Goal: Book appointment/travel/reservation

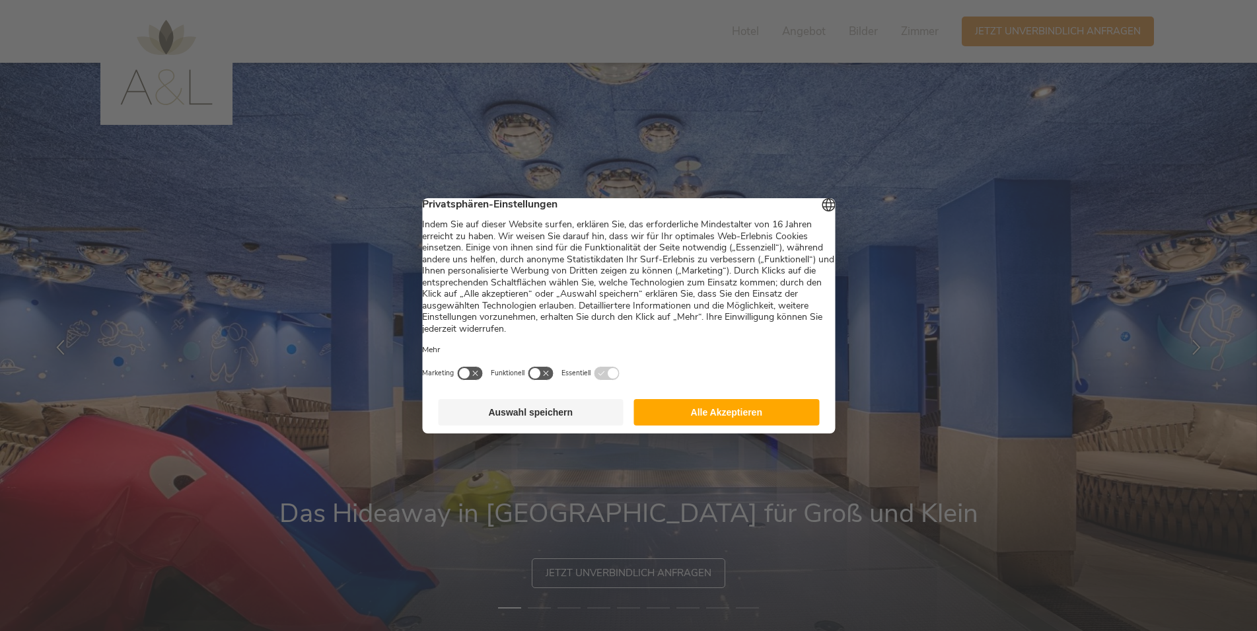
click at [579, 416] on button "Auswahl speichern" at bounding box center [531, 412] width 186 height 26
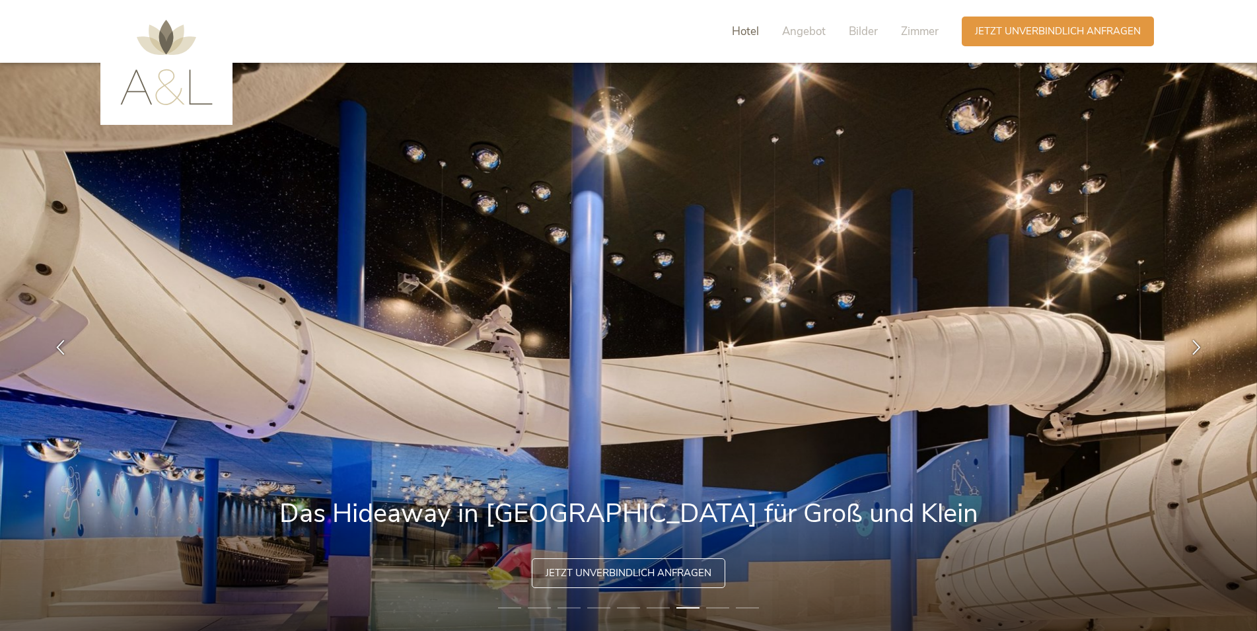
click at [743, 32] on span "Hotel" at bounding box center [745, 31] width 27 height 15
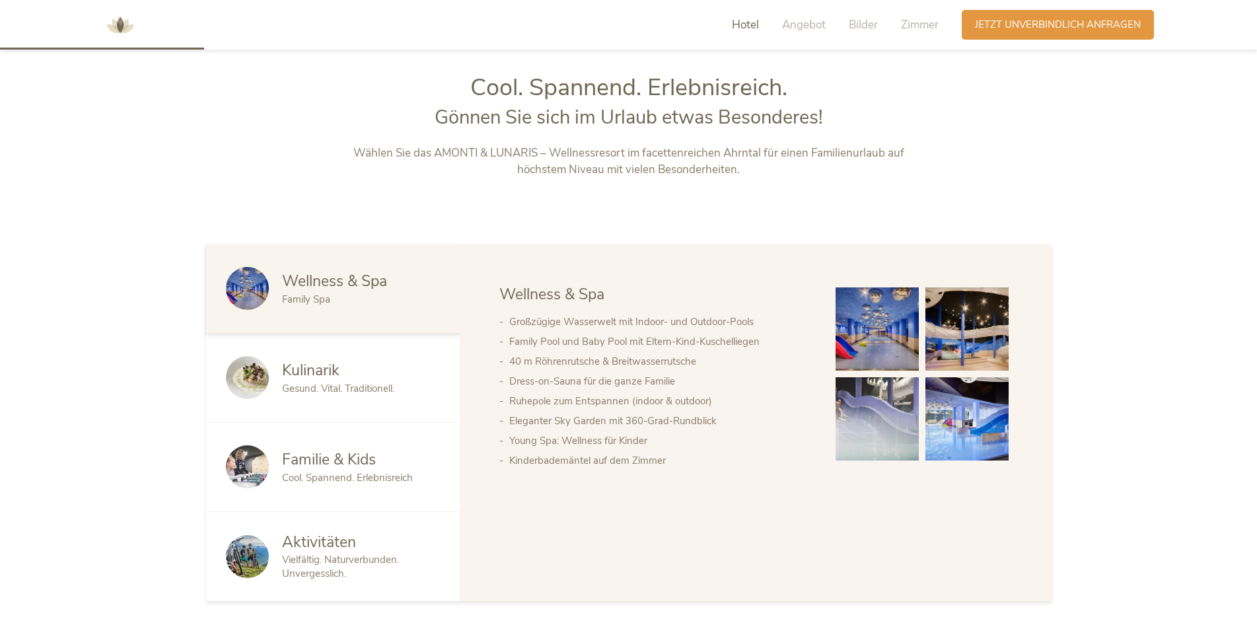
scroll to position [677, 0]
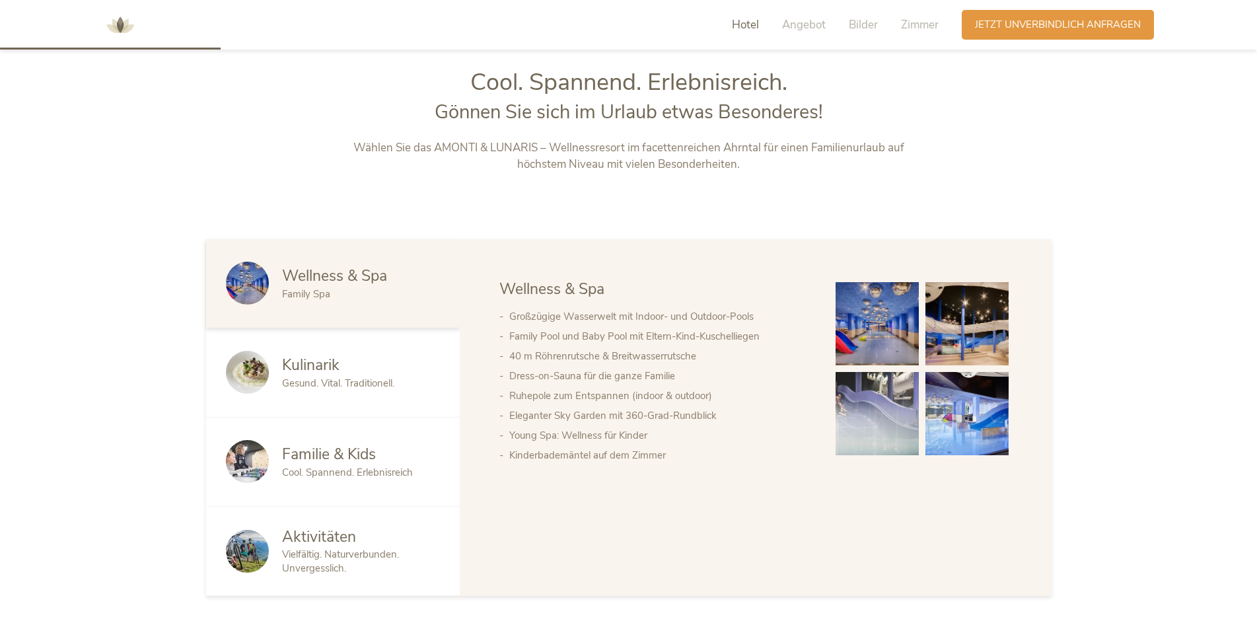
click at [856, 321] on img at bounding box center [877, 323] width 83 height 83
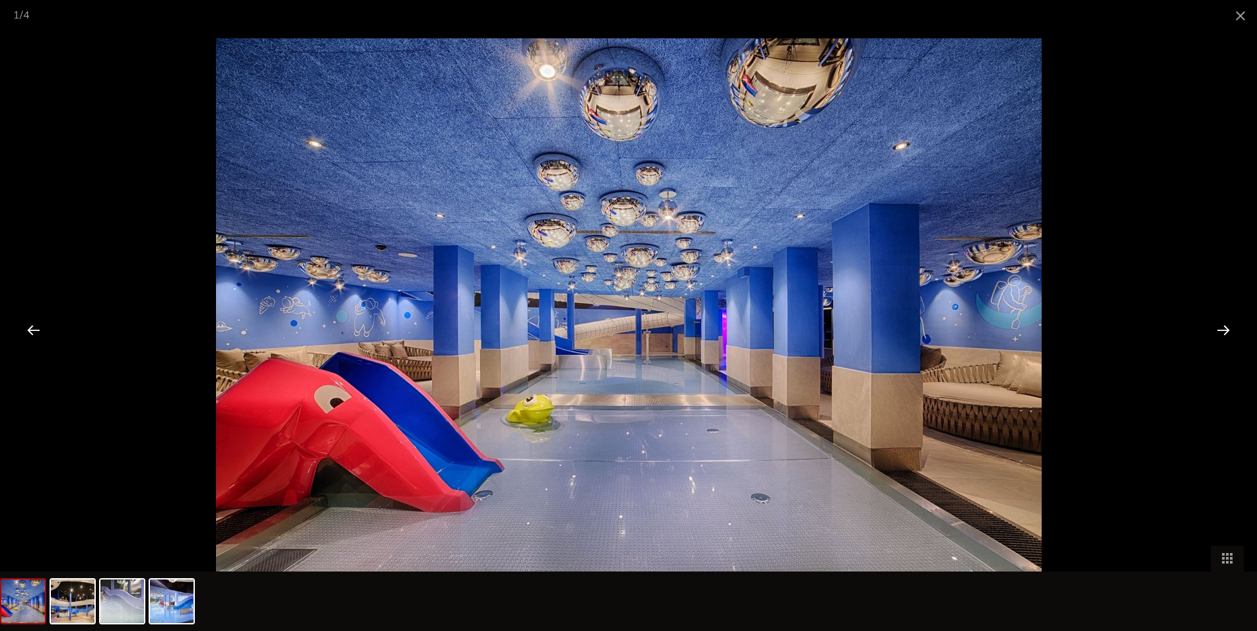
click at [1224, 334] on div at bounding box center [1223, 329] width 41 height 41
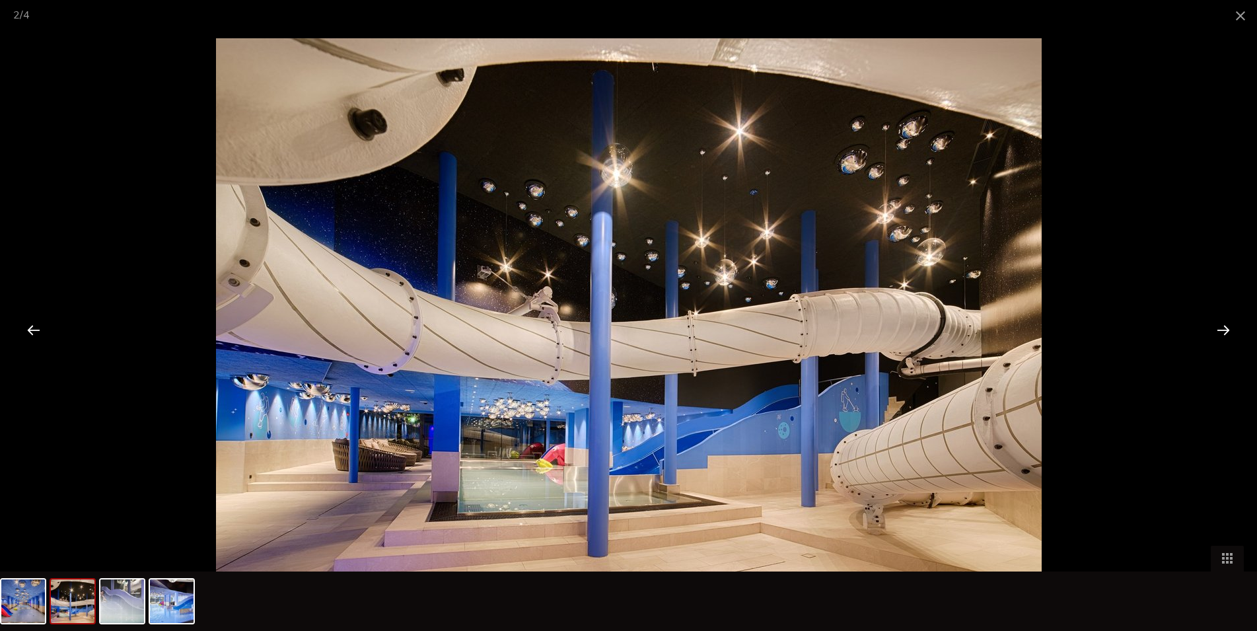
click at [1223, 334] on div at bounding box center [1223, 329] width 41 height 41
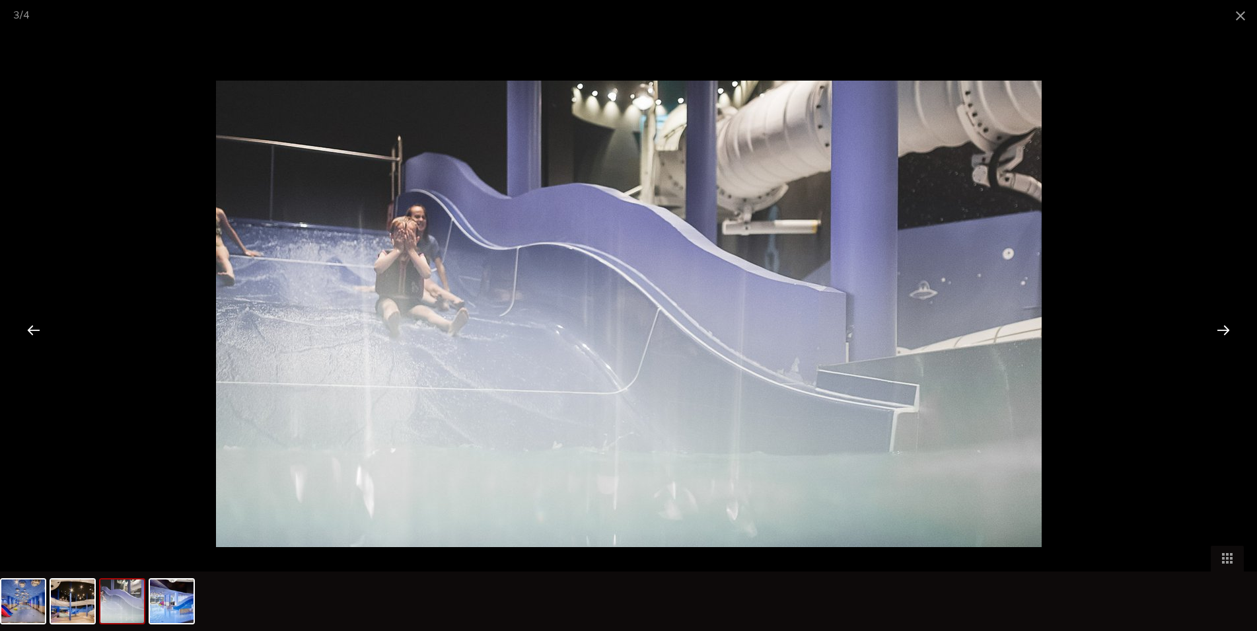
click at [1223, 334] on div at bounding box center [1223, 329] width 41 height 41
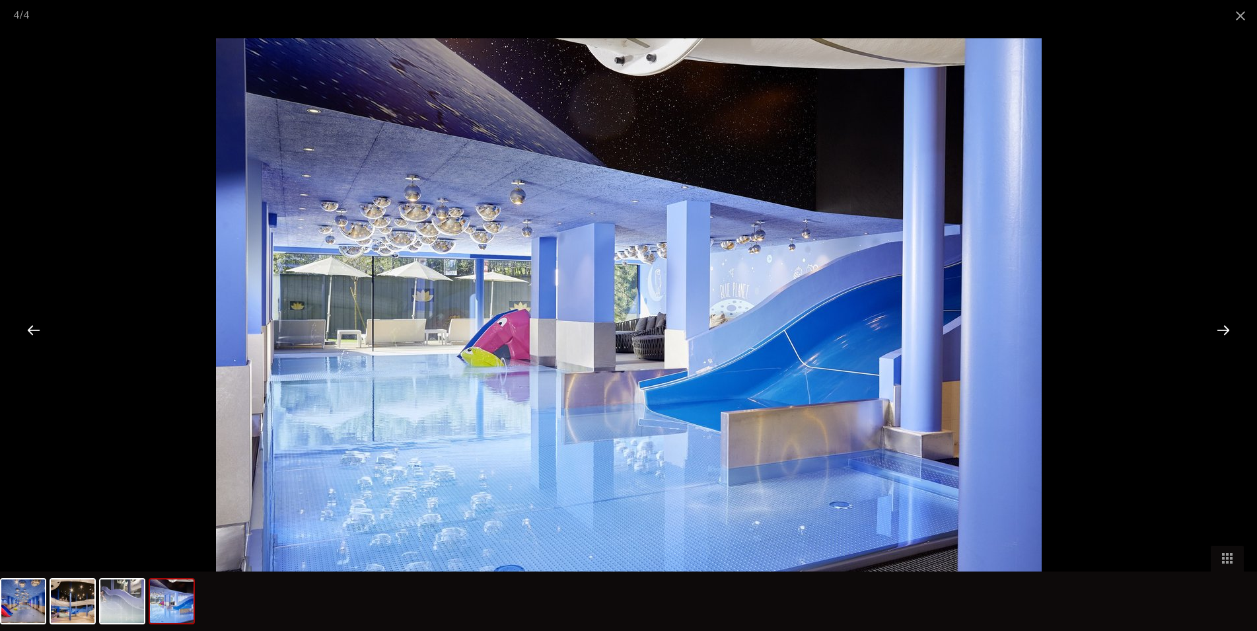
click at [1223, 334] on div at bounding box center [1223, 329] width 41 height 41
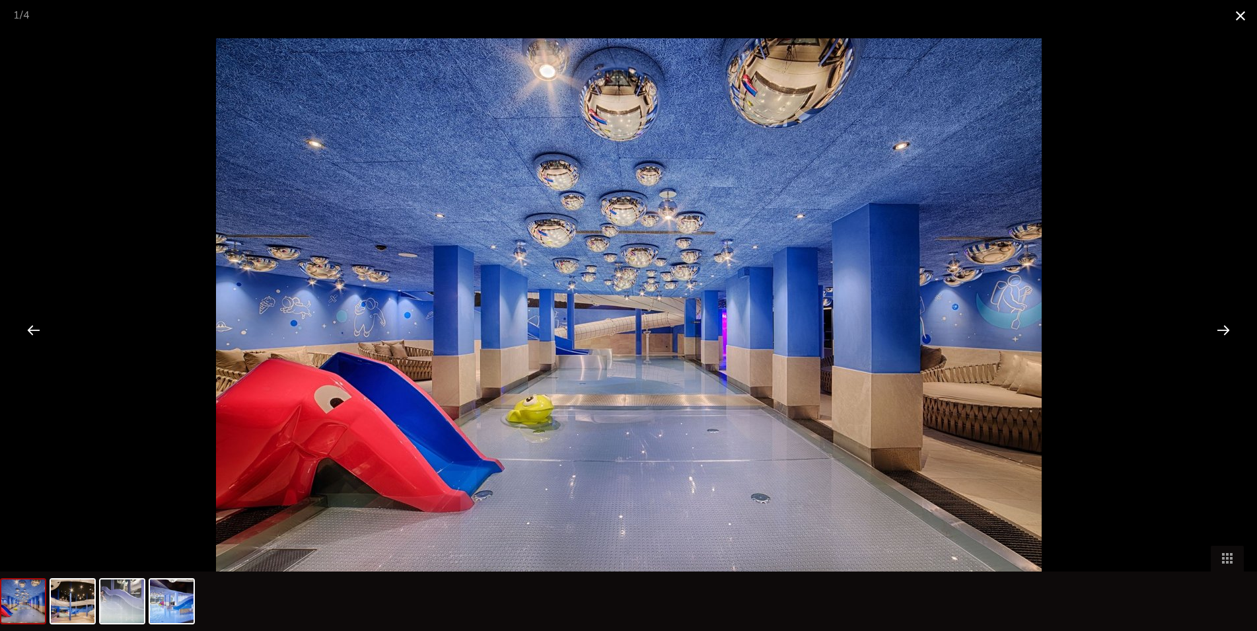
click at [1237, 18] on span at bounding box center [1240, 15] width 33 height 31
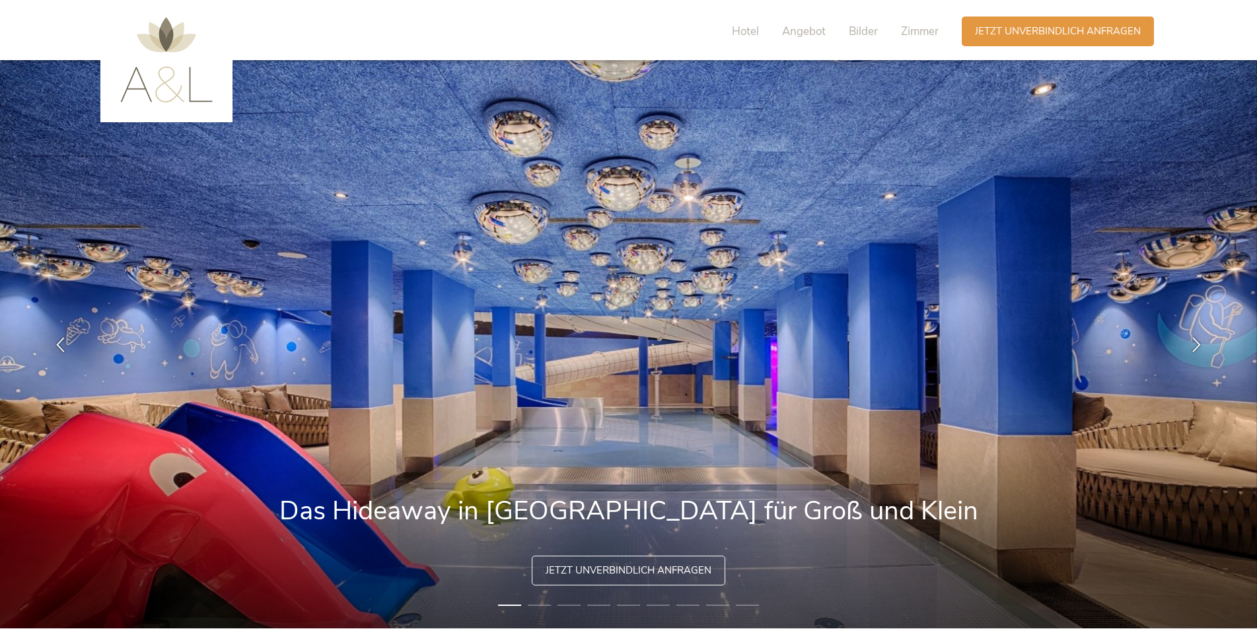
scroll to position [0, 0]
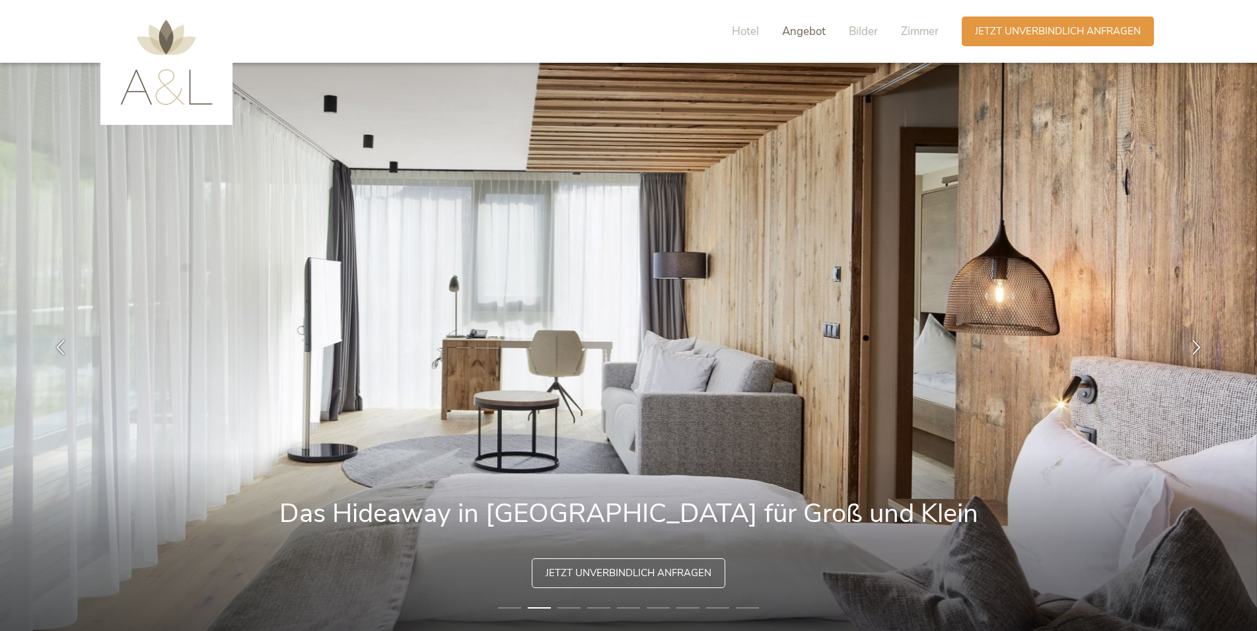
click at [799, 29] on span "Angebot" at bounding box center [804, 31] width 44 height 15
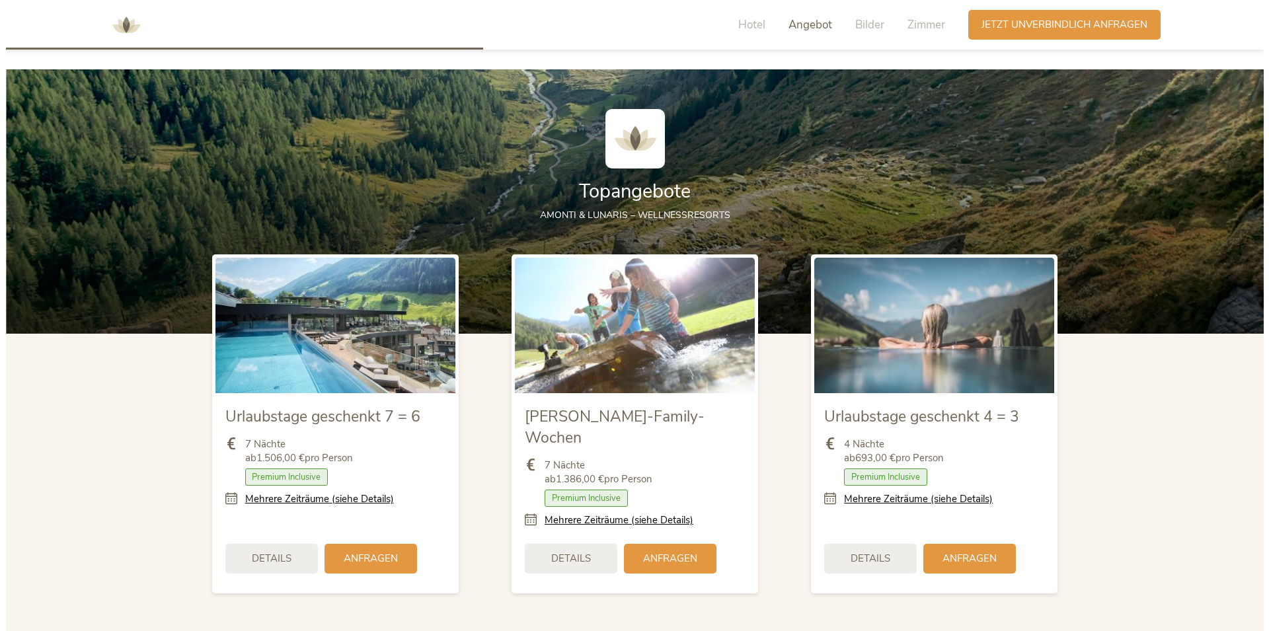
scroll to position [1461, 0]
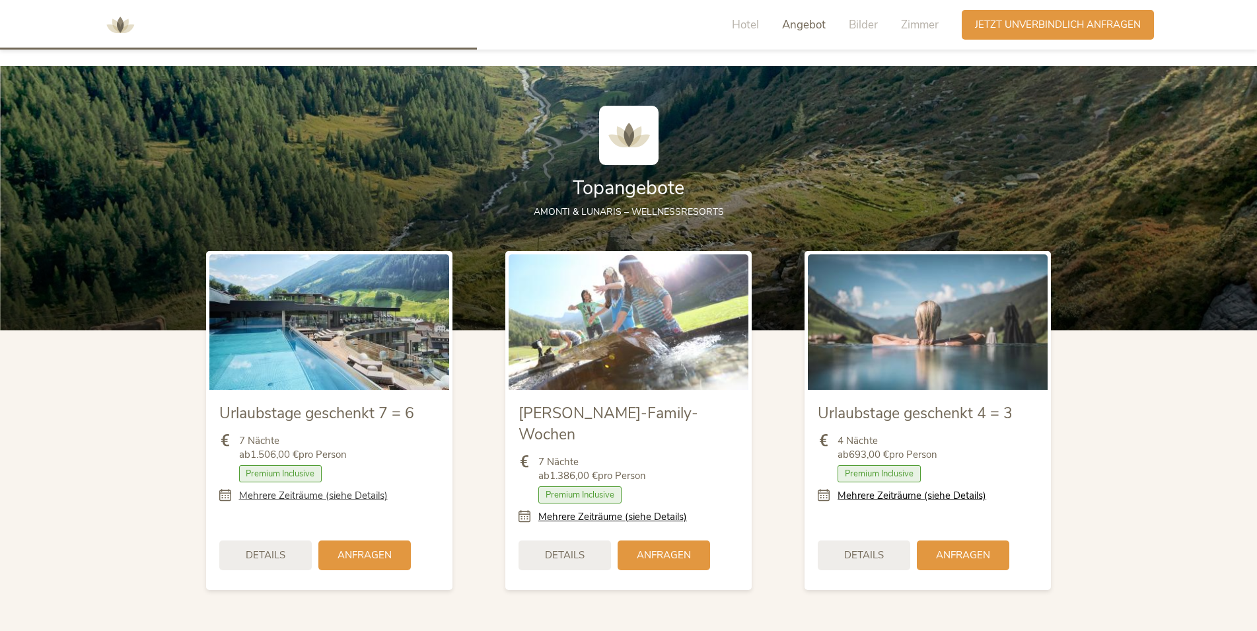
click at [298, 497] on link "Mehrere Zeiträume (siehe Details)" at bounding box center [313, 496] width 149 height 14
